Goal: Task Accomplishment & Management: Use online tool/utility

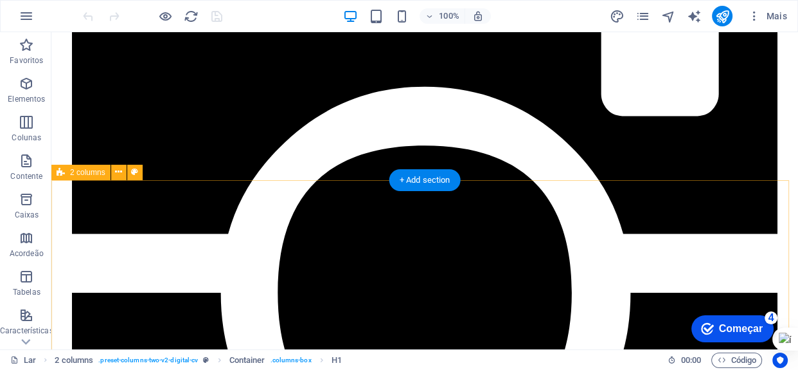
scroll to position [759, 0]
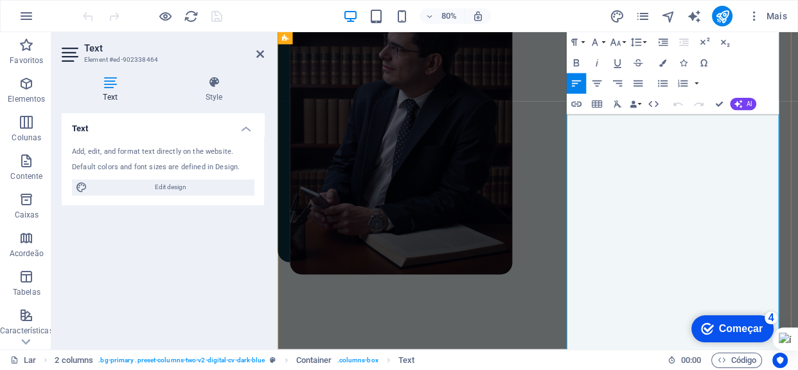
scroll to position [800, 0]
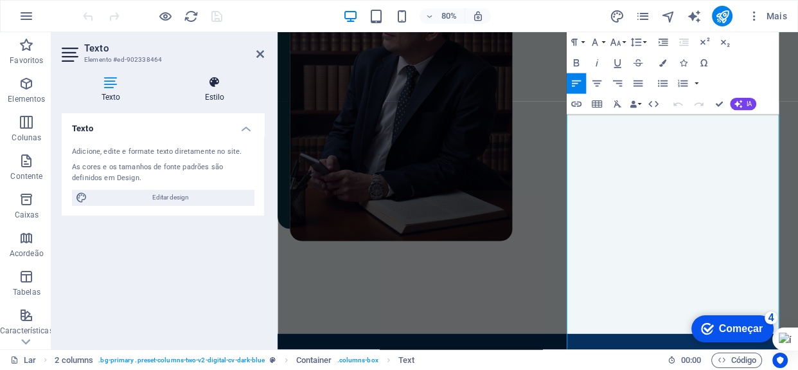
click at [216, 88] on icon at bounding box center [214, 82] width 99 height 13
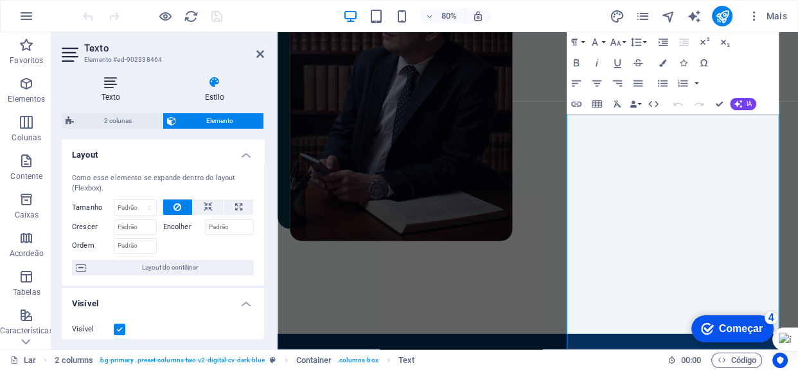
click at [103, 93] on font "Texto" at bounding box center [111, 97] width 19 height 9
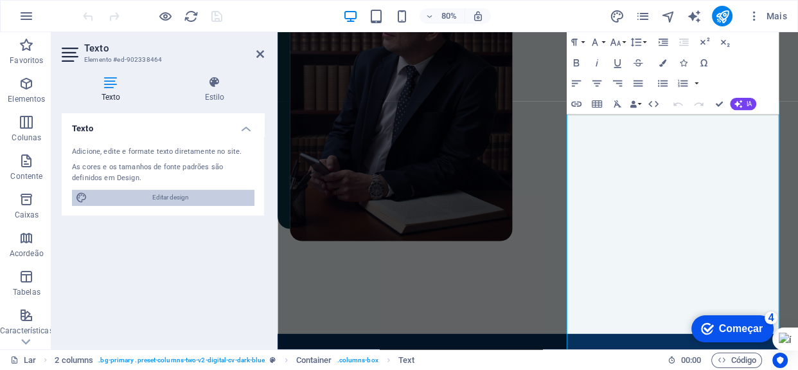
drag, startPoint x: 183, startPoint y: 195, endPoint x: 555, endPoint y: 623, distance: 566.7
click at [183, 195] on font "Editar design" at bounding box center [170, 196] width 37 height 7
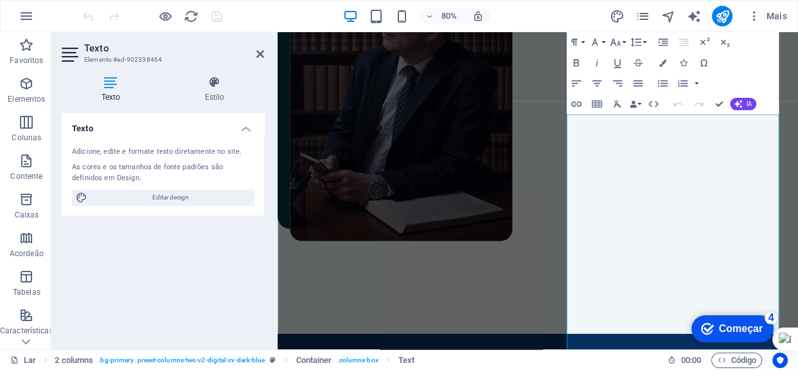
select select "px"
select select "400"
select select "px"
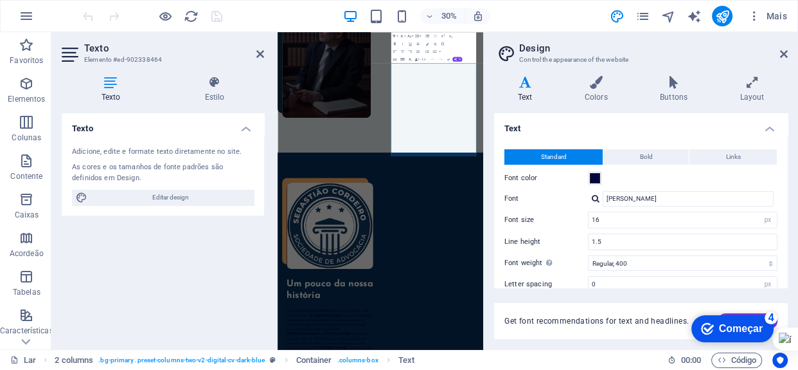
scroll to position [769, 0]
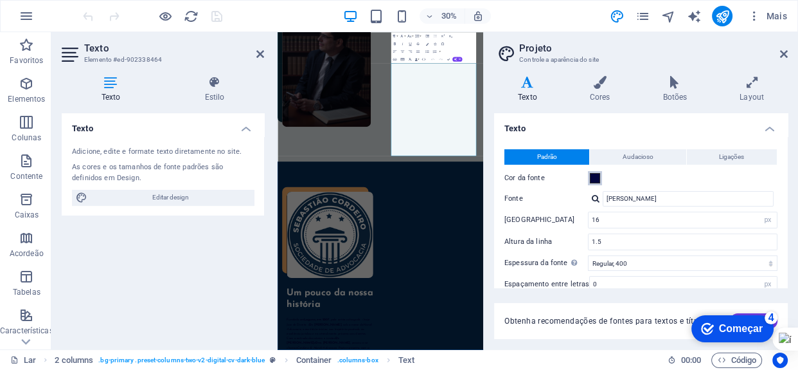
click at [597, 174] on span at bounding box center [595, 178] width 10 height 10
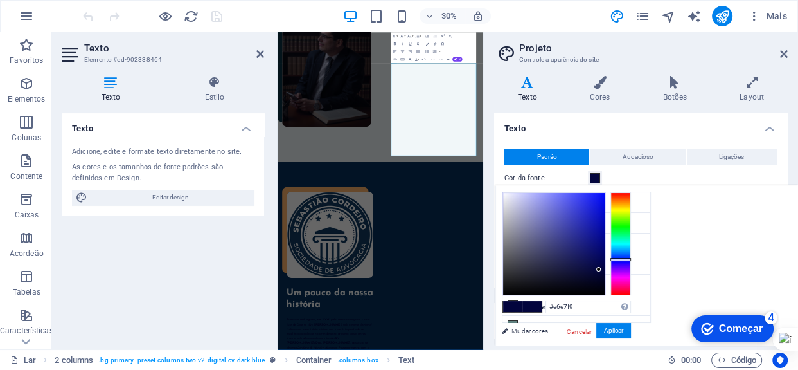
click at [510, 194] on div at bounding box center [554, 244] width 102 height 102
click at [505, 193] on div at bounding box center [554, 244] width 102 height 102
type input "#f6f6fd"
click at [615, 327] on font "Aplicar" at bounding box center [613, 330] width 19 height 7
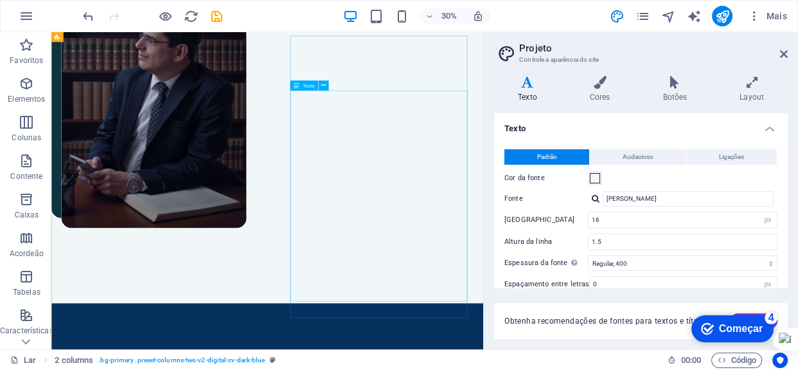
scroll to position [782, 0]
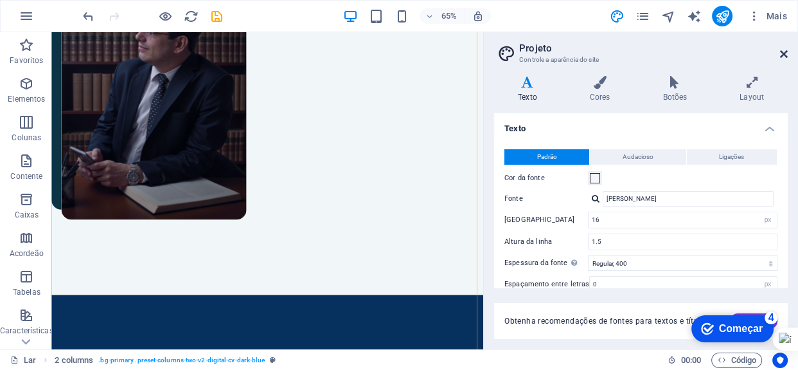
click at [782, 56] on icon at bounding box center [784, 54] width 8 height 10
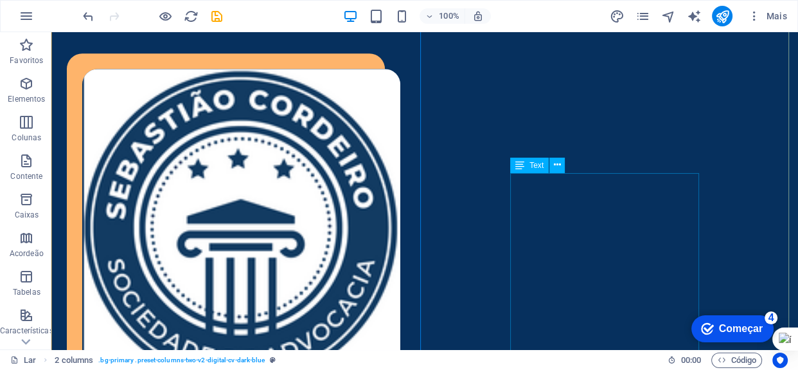
scroll to position [1343, 0]
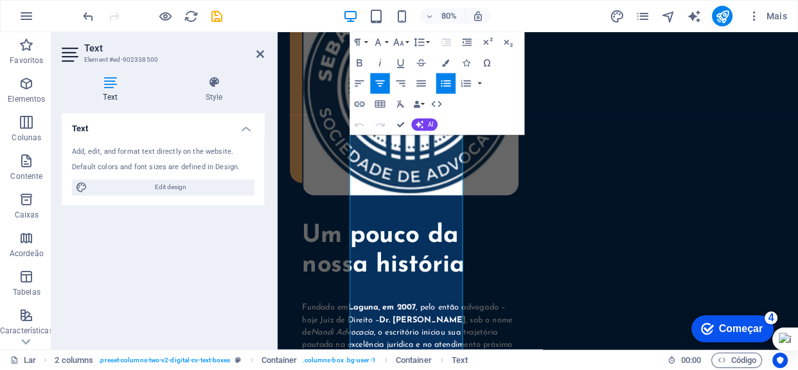
scroll to position [1383, 0]
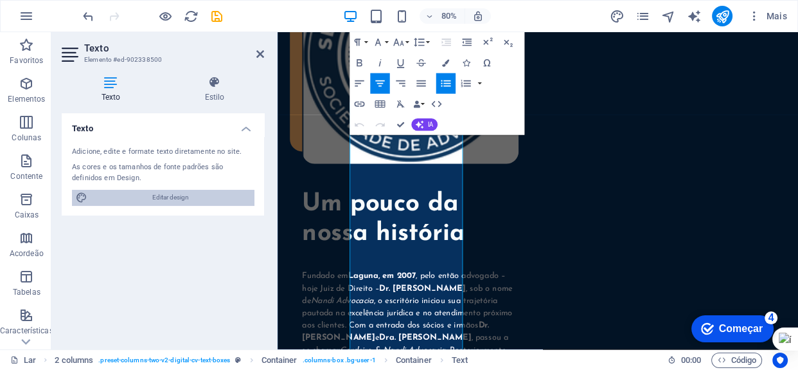
click at [151, 196] on span "Editar design" at bounding box center [170, 197] width 159 height 15
select select "px"
select select "400"
select select "px"
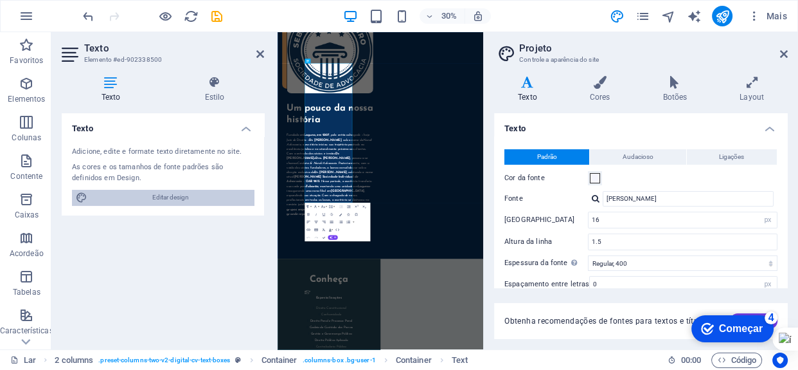
scroll to position [1352, 0]
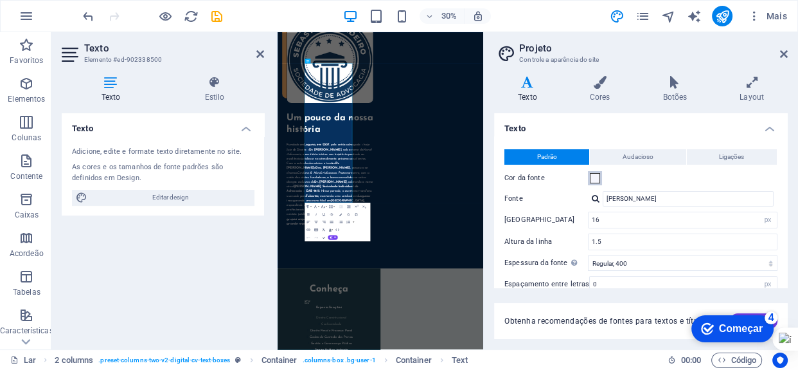
click at [591, 177] on span at bounding box center [595, 178] width 10 height 10
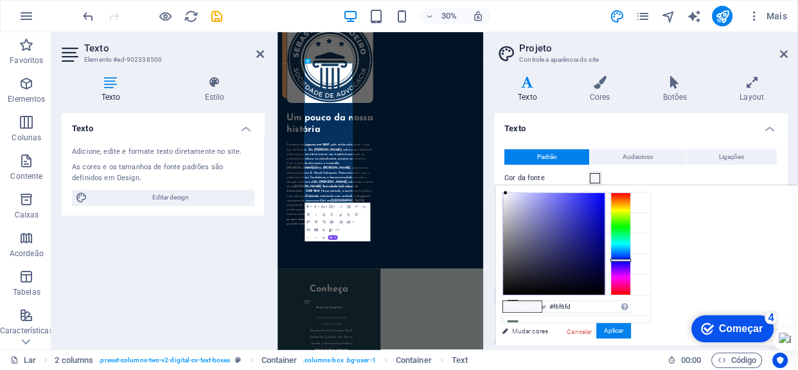
type input "#f2f2fd"
click at [507, 193] on div at bounding box center [554, 244] width 102 height 102
click at [672, 82] on icon at bounding box center [675, 82] width 72 height 13
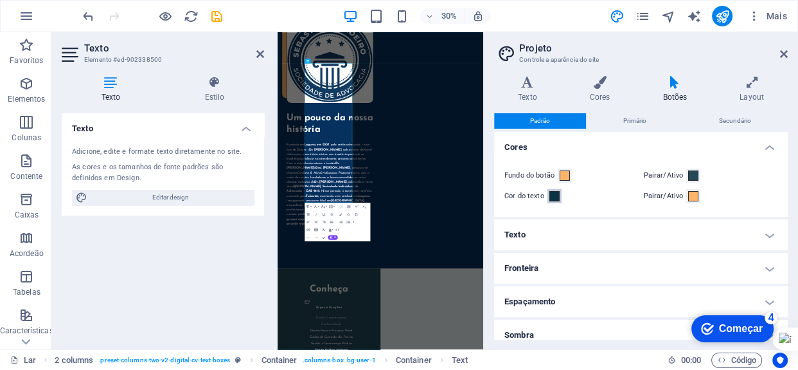
click at [552, 193] on span at bounding box center [555, 196] width 10 height 10
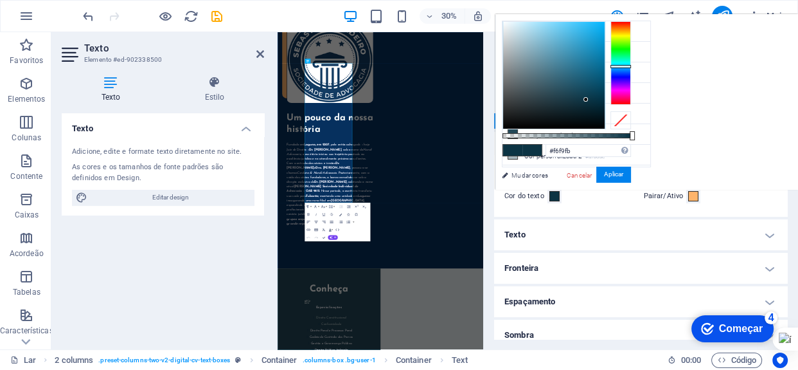
click at [505, 23] on div at bounding box center [554, 75] width 102 height 107
click at [607, 171] on font "Aplicar" at bounding box center [613, 174] width 19 height 7
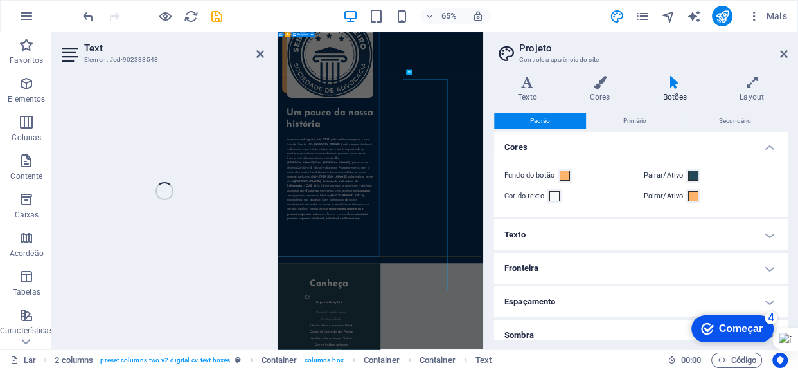
scroll to position [1352, 0]
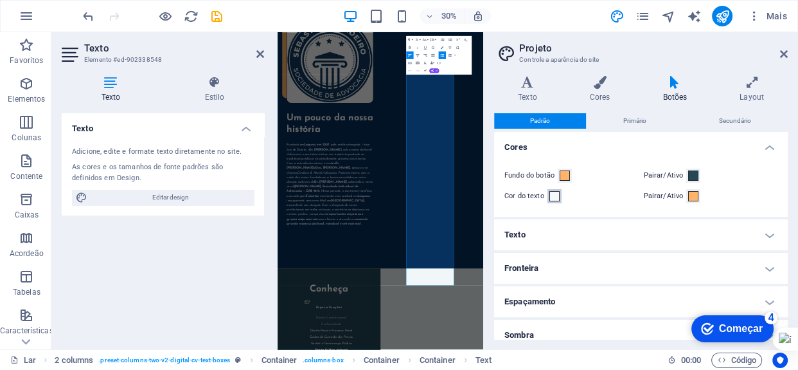
click at [555, 198] on span at bounding box center [555, 196] width 10 height 10
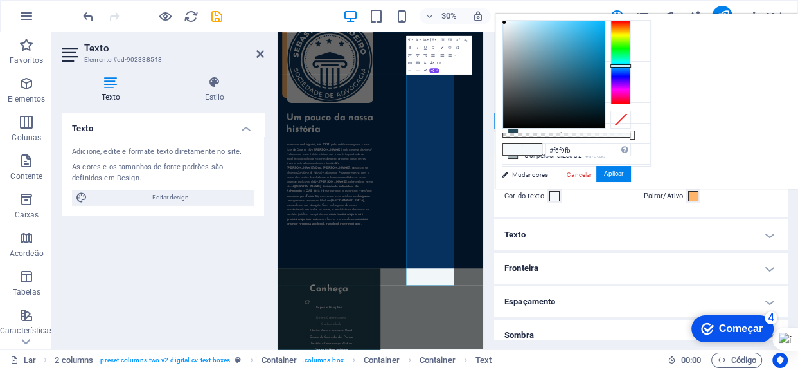
type input "#031b25"
click at [596, 112] on div at bounding box center [554, 74] width 102 height 107
click at [618, 177] on font "Aplicar" at bounding box center [613, 173] width 19 height 7
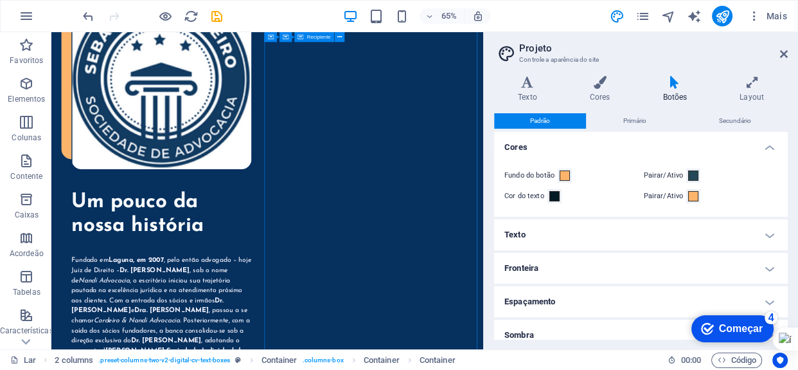
scroll to position [1368, 0]
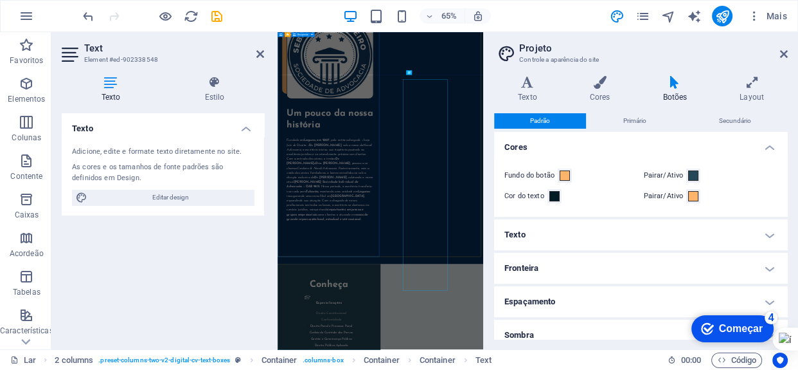
scroll to position [1351, 0]
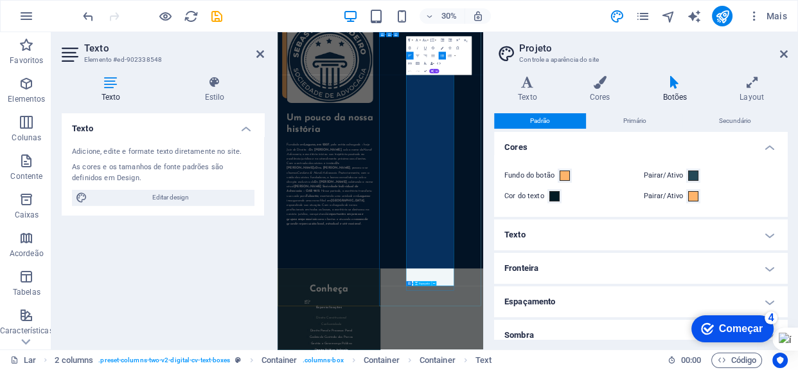
drag, startPoint x: 712, startPoint y: 193, endPoint x: 856, endPoint y: 883, distance: 704.5
click at [533, 89] on h4 "Texto" at bounding box center [530, 89] width 72 height 27
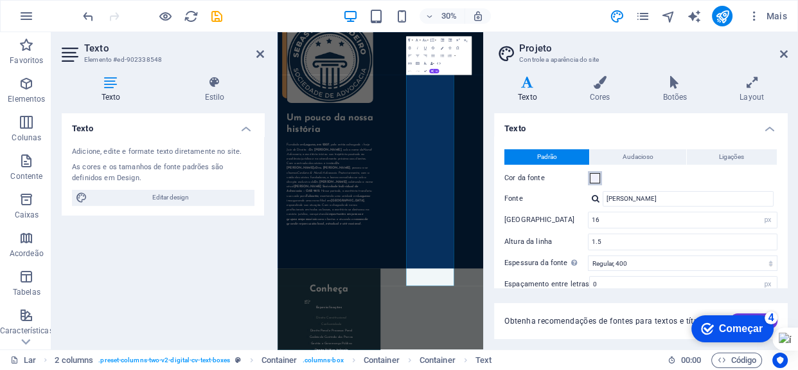
click at [596, 180] on span at bounding box center [595, 178] width 10 height 10
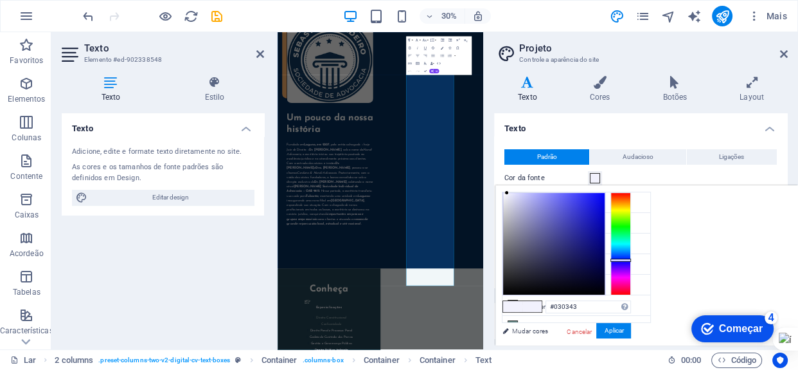
click at [600, 267] on div at bounding box center [554, 244] width 102 height 102
click at [619, 332] on font "Aplicar" at bounding box center [613, 330] width 19 height 7
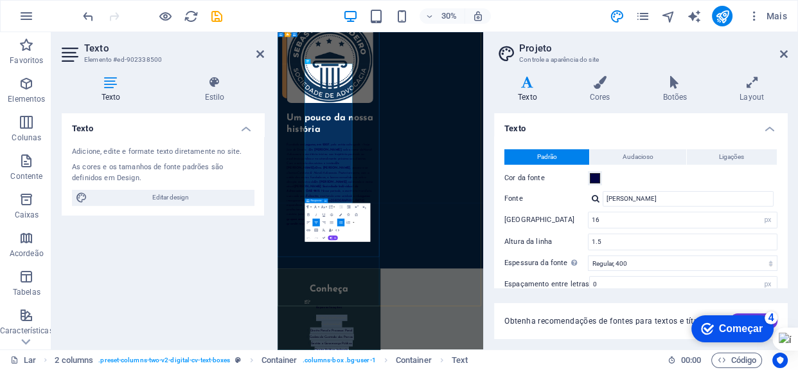
drag, startPoint x: 406, startPoint y: 147, endPoint x: 497, endPoint y: 657, distance: 518.4
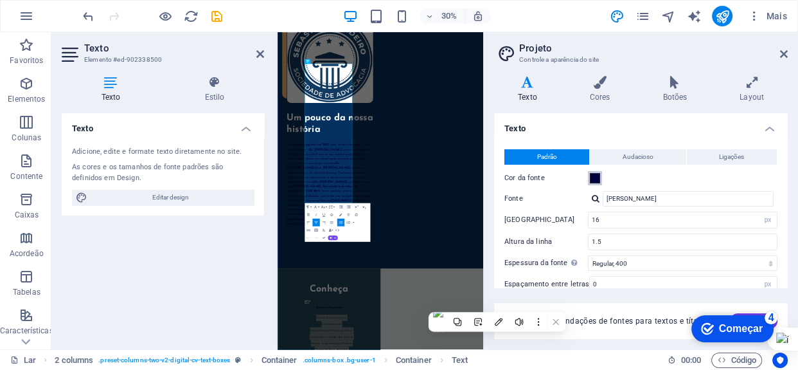
click at [595, 176] on span at bounding box center [595, 178] width 10 height 10
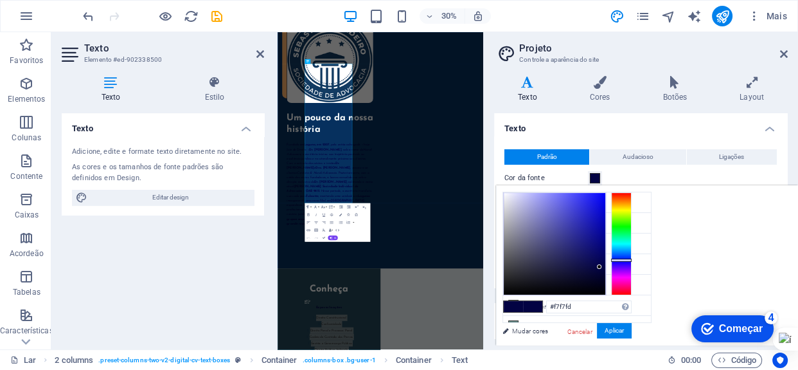
click at [505, 193] on div at bounding box center [555, 244] width 102 height 102
click at [606, 330] on font "Aplicar" at bounding box center [614, 330] width 19 height 7
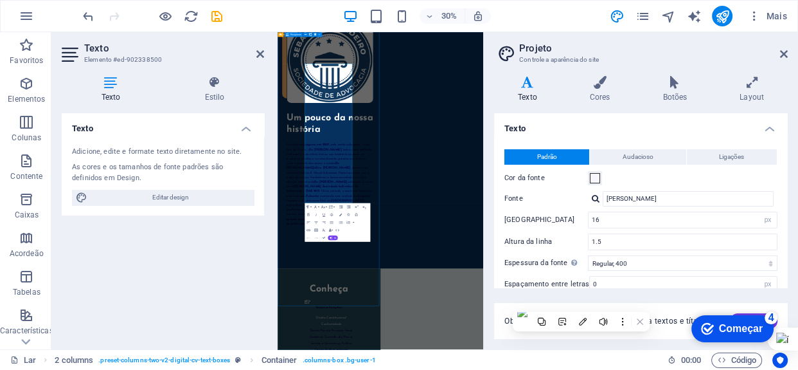
scroll to position [1367, 0]
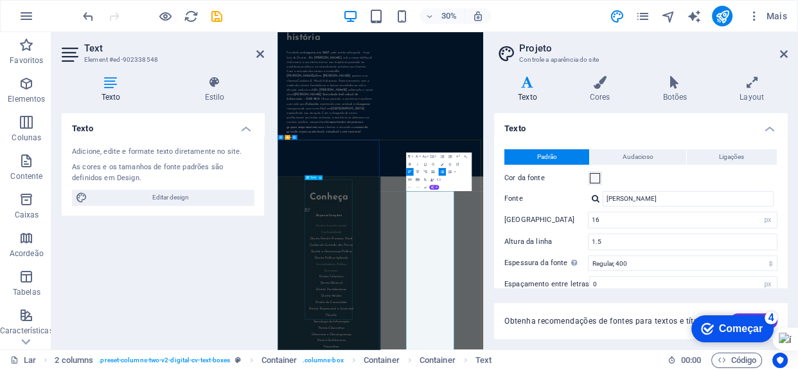
scroll to position [964, 0]
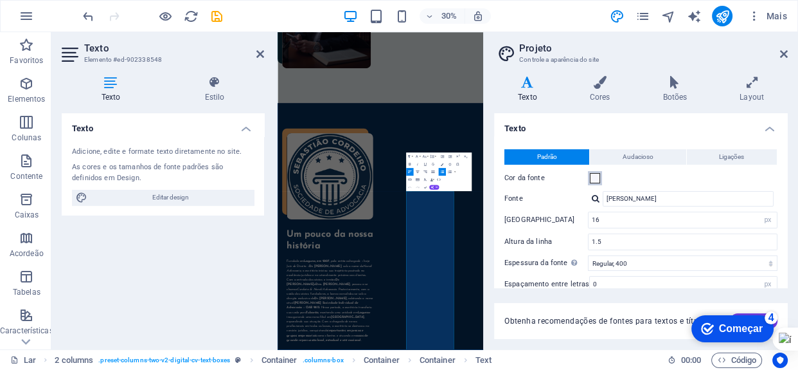
click at [595, 178] on span at bounding box center [595, 178] width 10 height 10
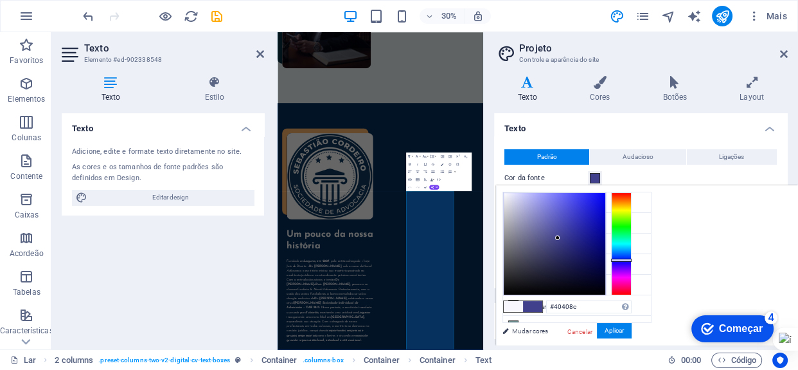
click at [558, 238] on div at bounding box center [555, 244] width 102 height 102
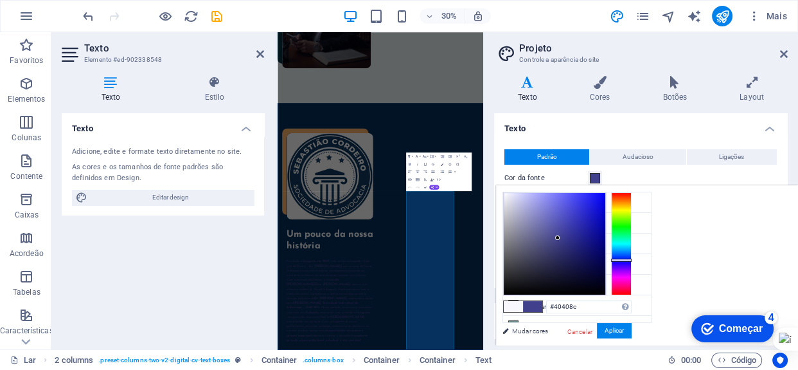
type input "#69698c"
click at [528, 238] on div at bounding box center [555, 244] width 102 height 102
click at [609, 332] on font "Aplicar" at bounding box center [614, 330] width 19 height 7
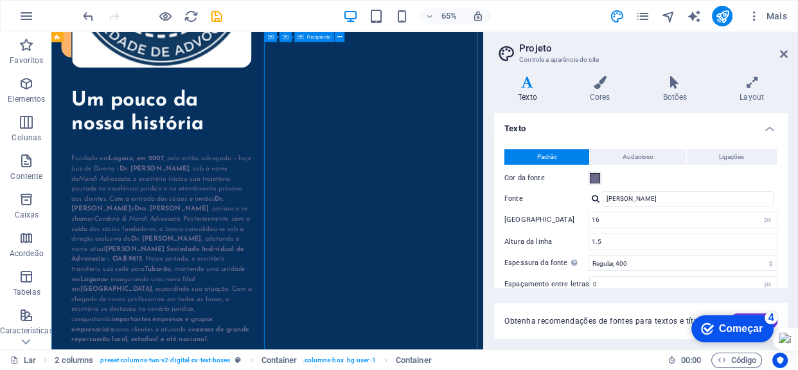
scroll to position [1440, 0]
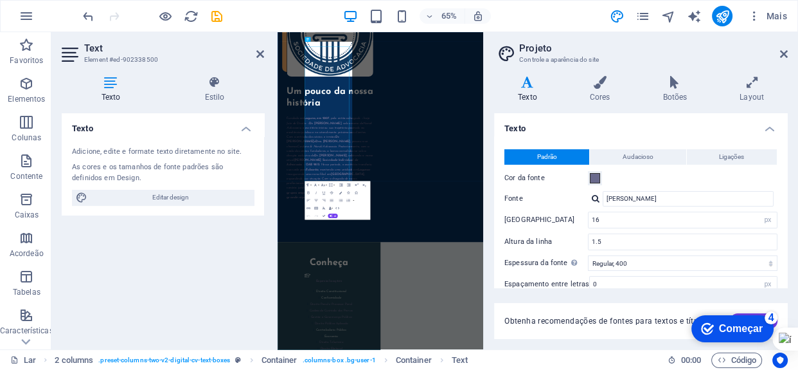
scroll to position [1425, 0]
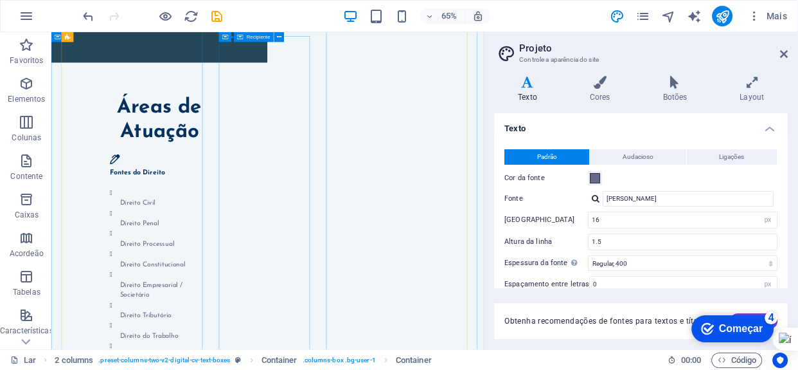
scroll to position [2609, 0]
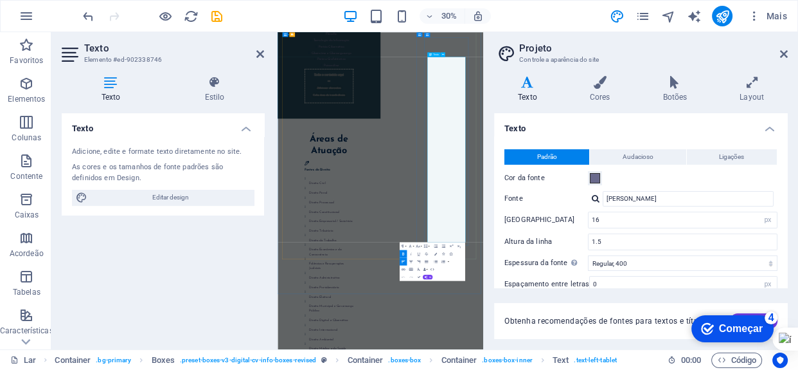
drag, startPoint x: 782, startPoint y: 653, endPoint x: 890, endPoint y: 725, distance: 130.3
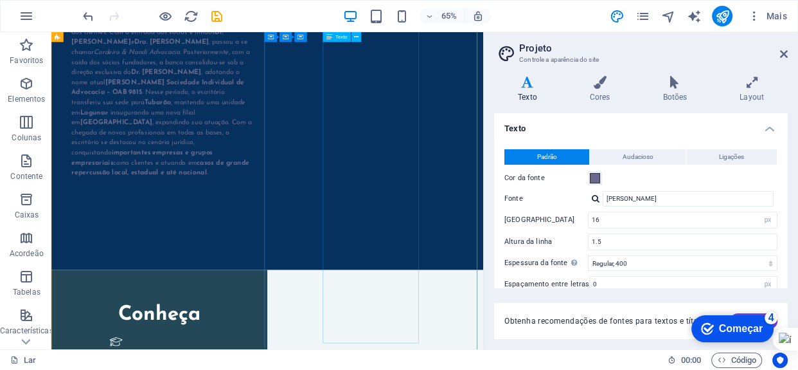
scroll to position [1732, 0]
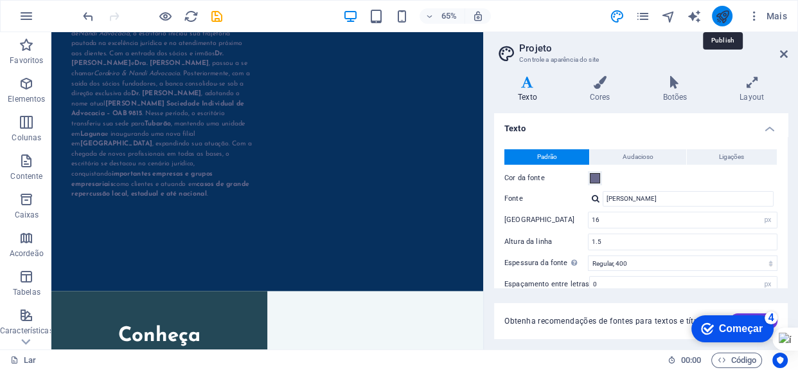
click at [720, 19] on icon "publicar" at bounding box center [722, 16] width 15 height 15
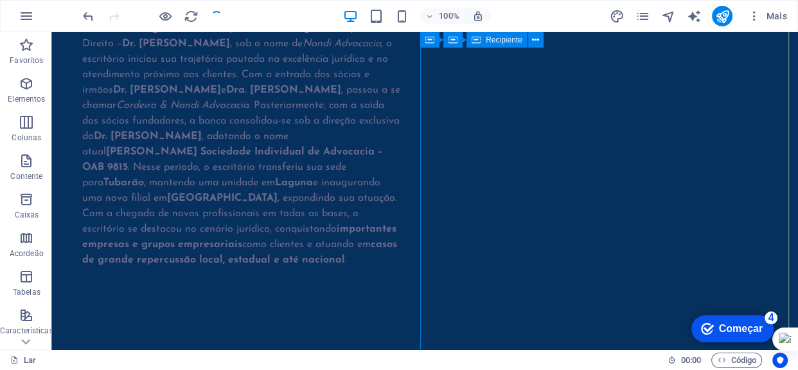
scroll to position [1646, 0]
